Goal: Transaction & Acquisition: Obtain resource

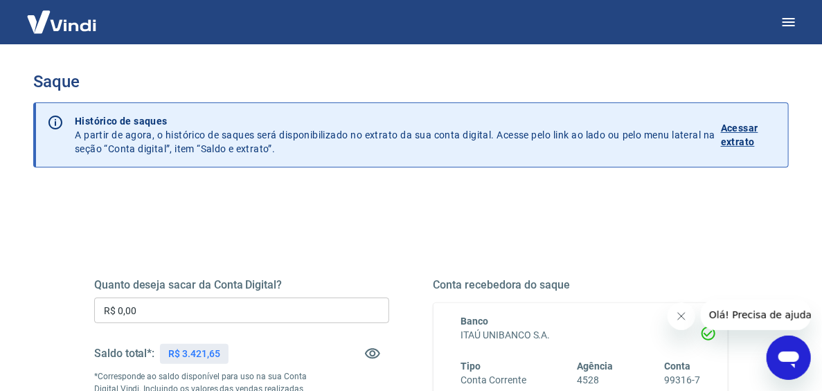
click at [224, 313] on input "R$ 0,00" at bounding box center [241, 311] width 295 height 26
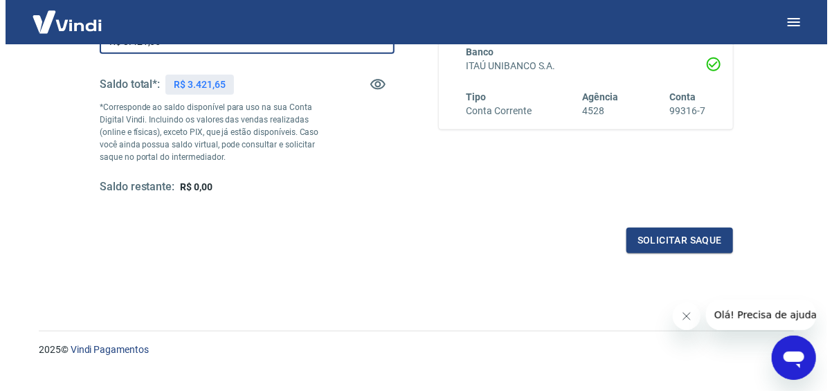
scroll to position [277, 0]
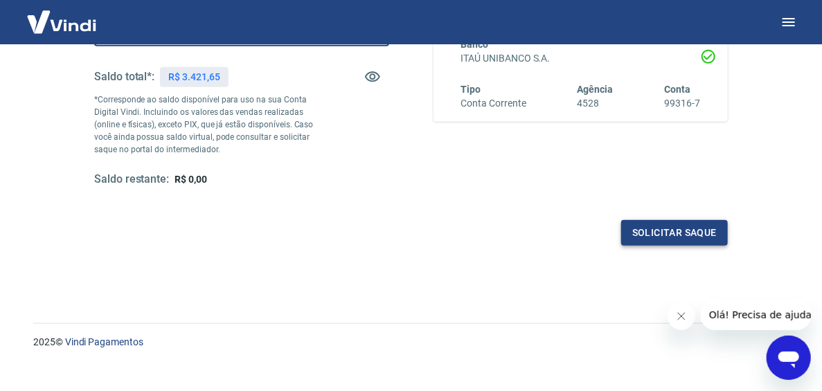
type input "R$ 3.421,65"
click at [674, 223] on button "Solicitar saque" at bounding box center [674, 233] width 107 height 26
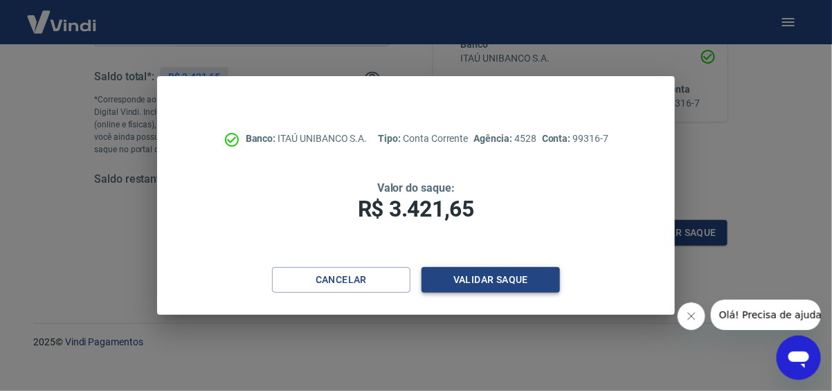
click at [479, 280] on button "Validar saque" at bounding box center [491, 280] width 138 height 26
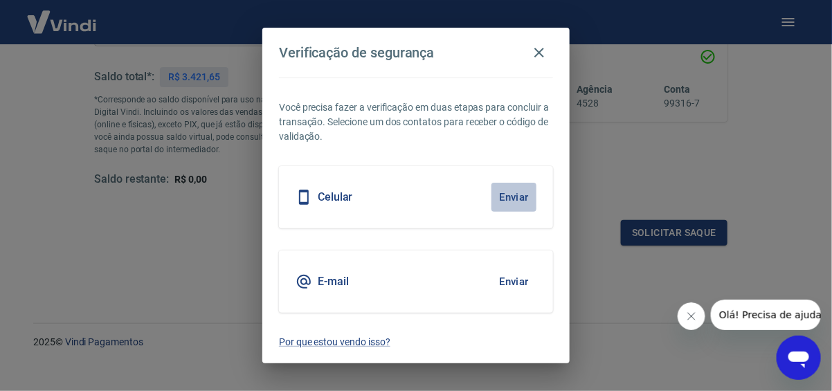
click at [503, 193] on button "Enviar" at bounding box center [514, 197] width 45 height 29
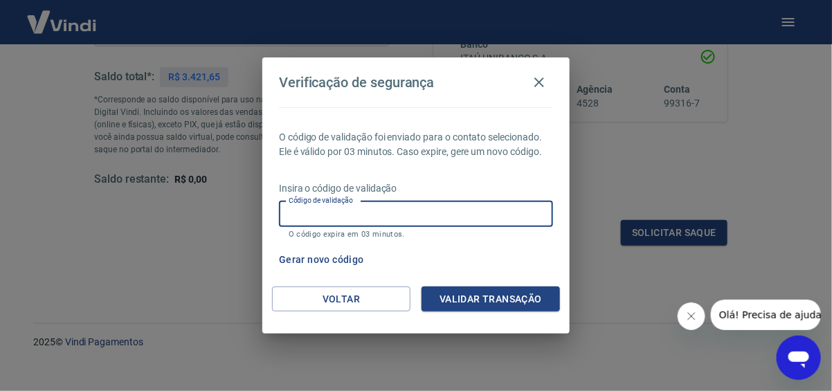
click at [474, 206] on input "Código de validação" at bounding box center [416, 214] width 274 height 26
type input "886288"
click at [513, 300] on button "Validar transação" at bounding box center [491, 300] width 138 height 26
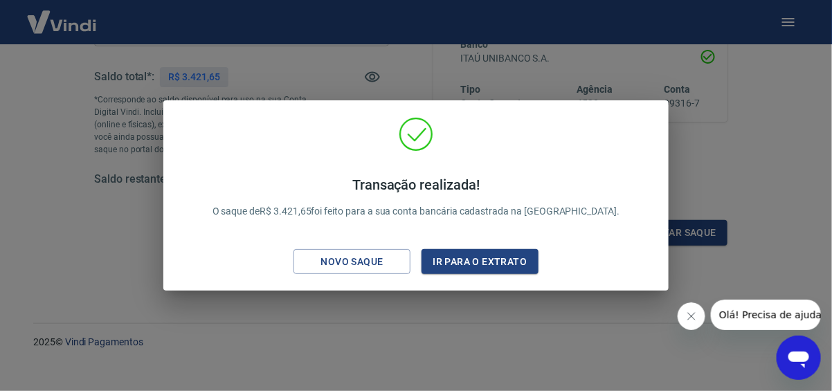
click at [488, 316] on div "Transação realizada! O saque de R$ 3.421,65 foi feito para a sua conta bancária…" at bounding box center [416, 195] width 832 height 391
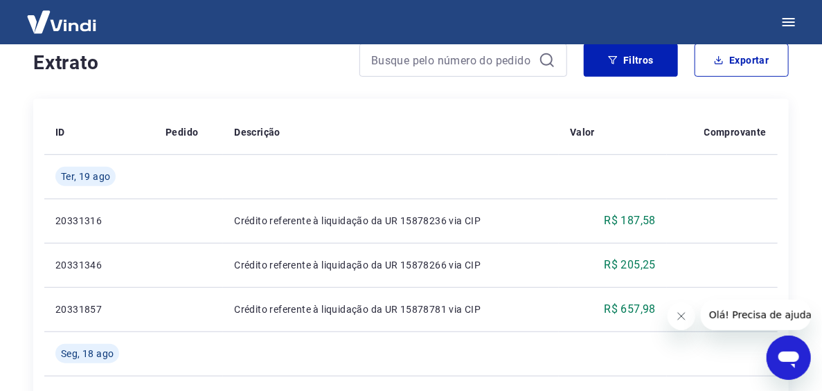
scroll to position [332, 0]
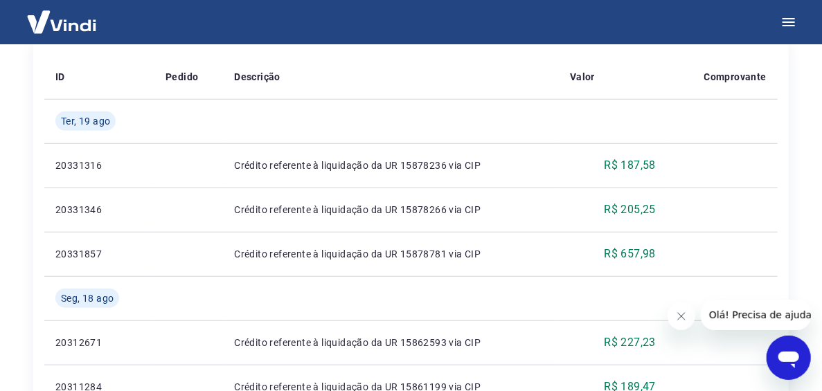
click at [62, 24] on img at bounding box center [62, 22] width 90 height 42
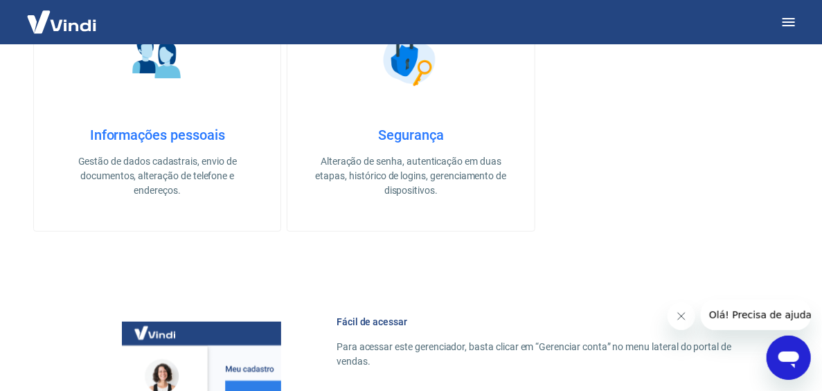
scroll to position [346, 0]
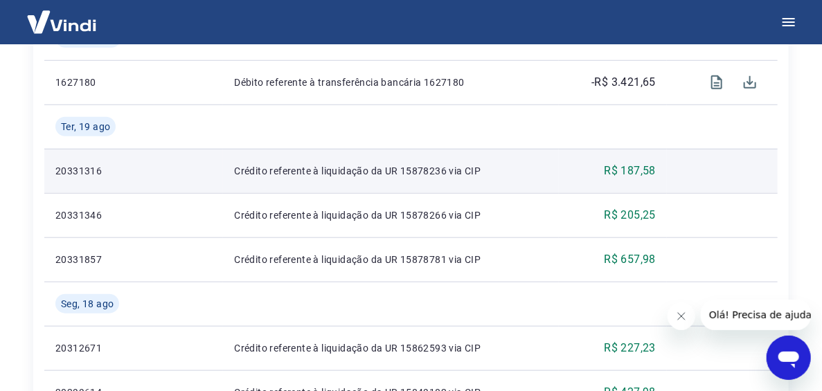
scroll to position [69, 0]
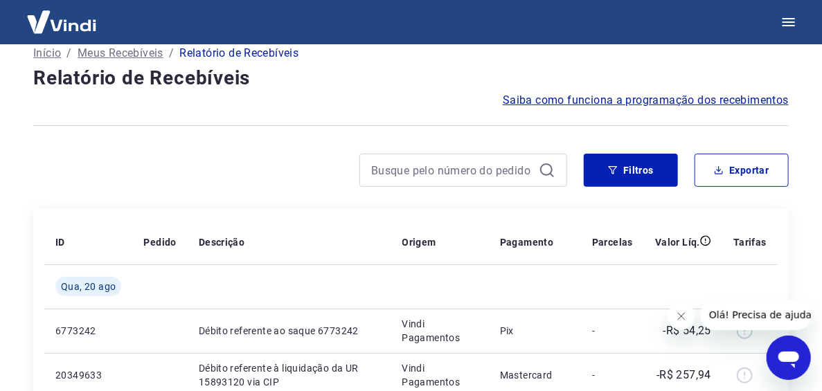
scroll to position [69, 0]
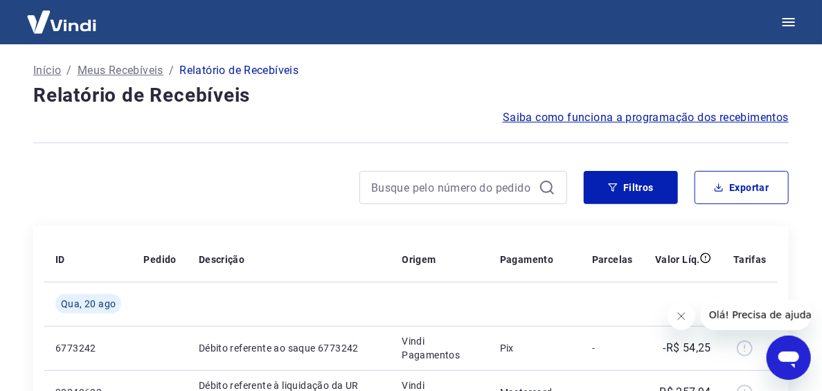
click at [46, 71] on p "Início" at bounding box center [47, 70] width 28 height 17
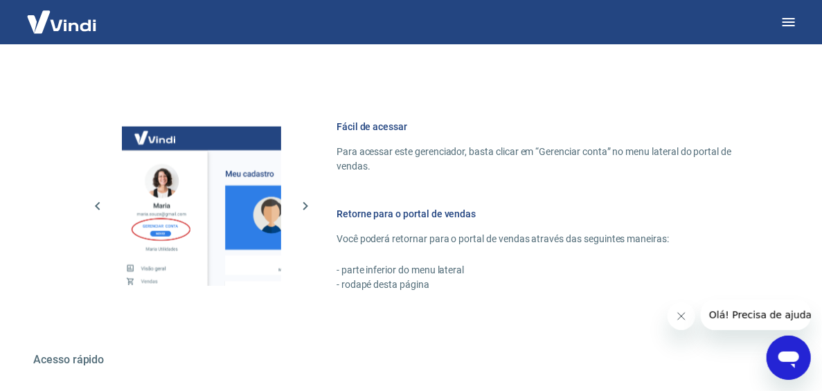
scroll to position [554, 0]
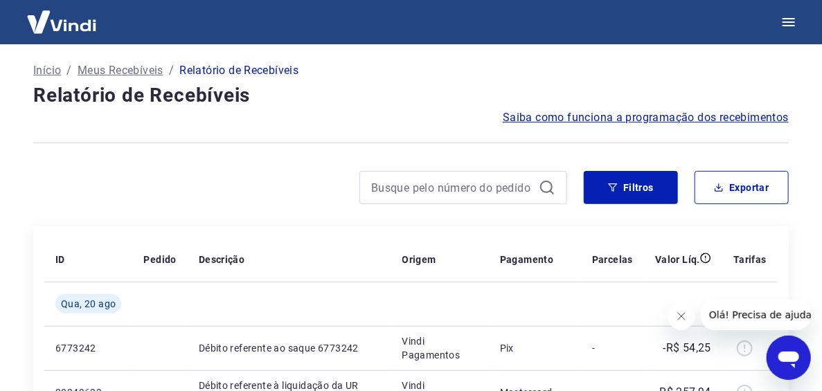
click at [117, 68] on p "Meus Recebíveis" at bounding box center [121, 70] width 86 height 17
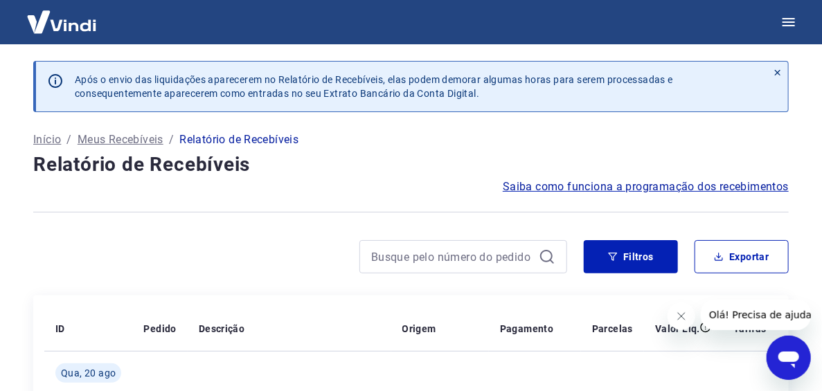
click at [776, 71] on icon at bounding box center [778, 73] width 10 height 10
